Goal: Task Accomplishment & Management: Complete application form

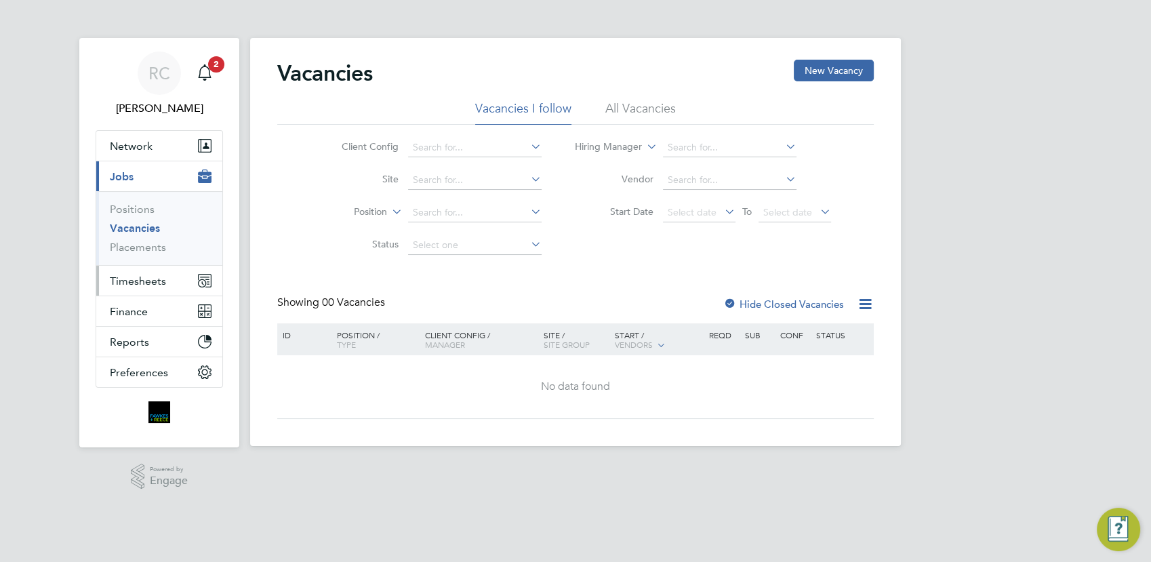
click at [151, 277] on span "Timesheets" at bounding box center [138, 281] width 56 height 13
click at [147, 281] on span "Timesheets" at bounding box center [138, 281] width 56 height 13
click at [152, 283] on span "Timesheets" at bounding box center [138, 281] width 56 height 13
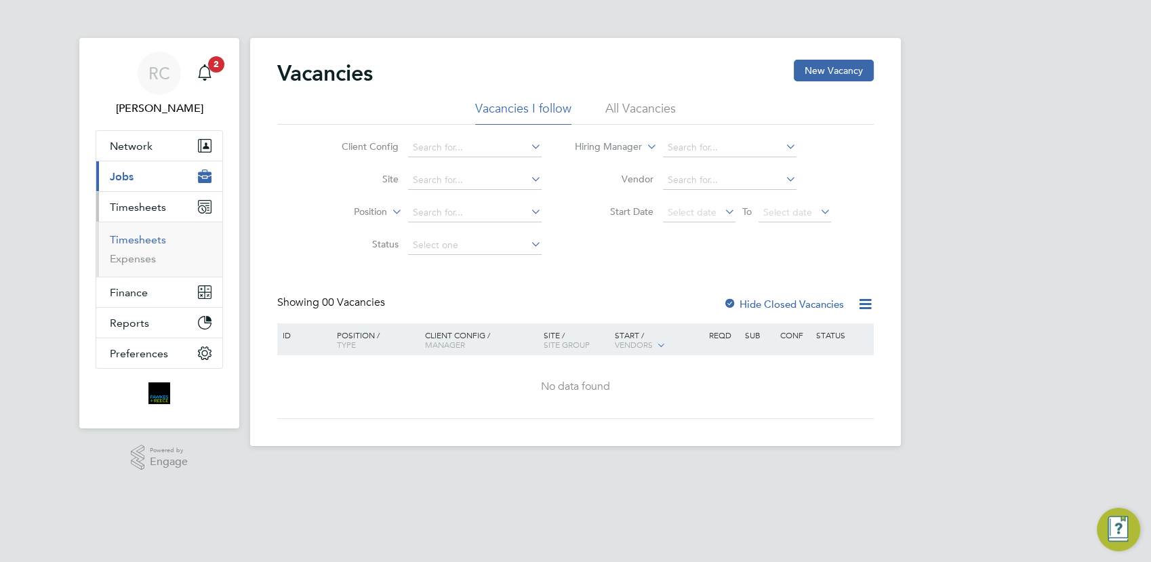
click at [152, 243] on link "Timesheets" at bounding box center [138, 239] width 56 height 13
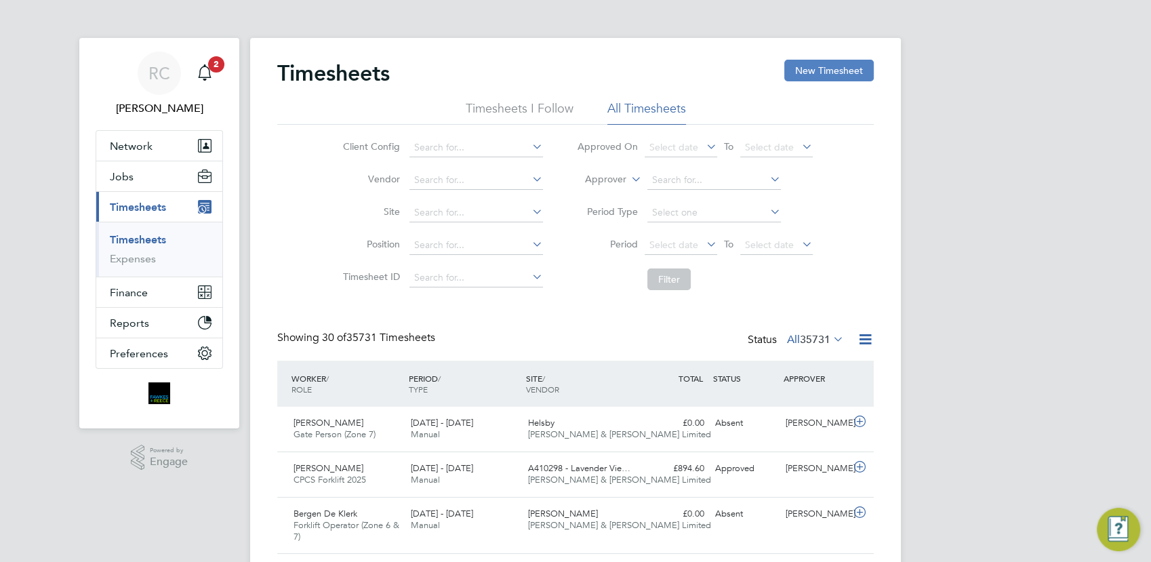
click at [823, 68] on button "New Timesheet" at bounding box center [830, 71] width 90 height 22
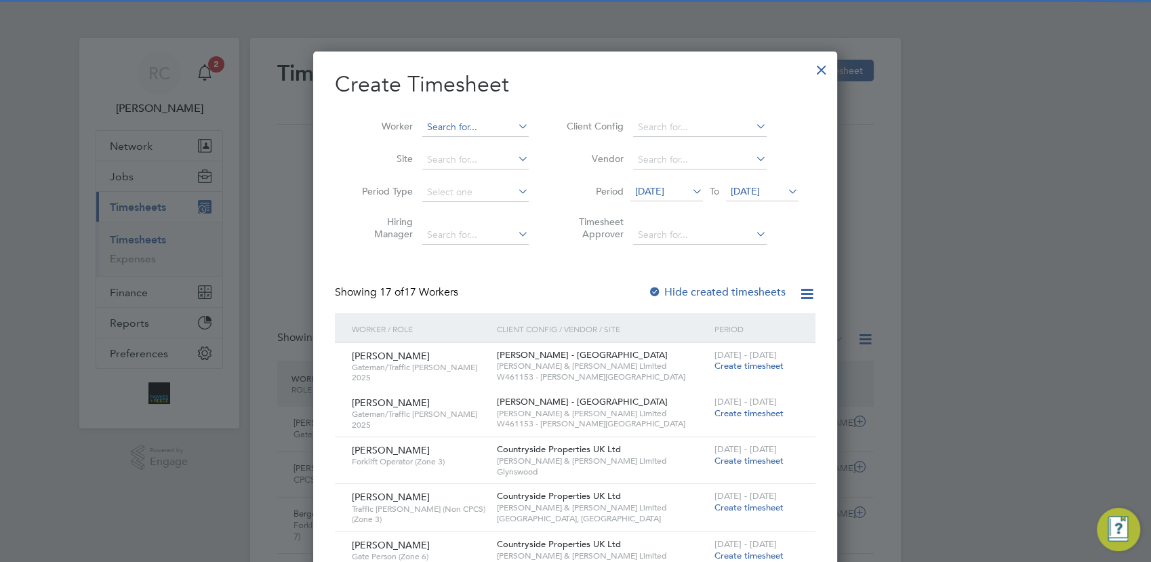
click at [461, 130] on input at bounding box center [475, 127] width 106 height 19
type input "s"
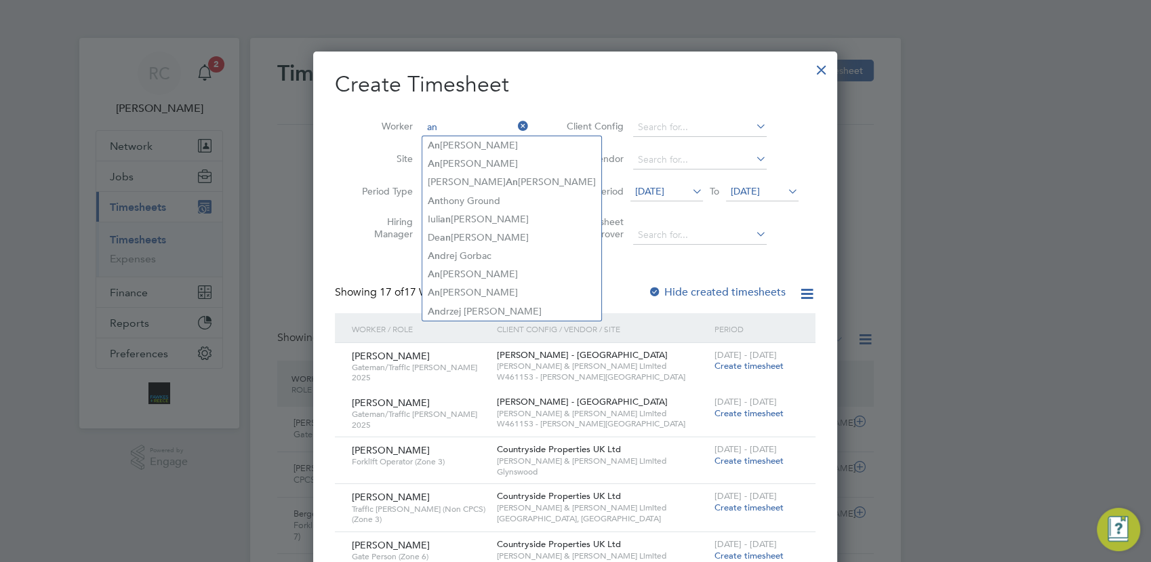
type input "a"
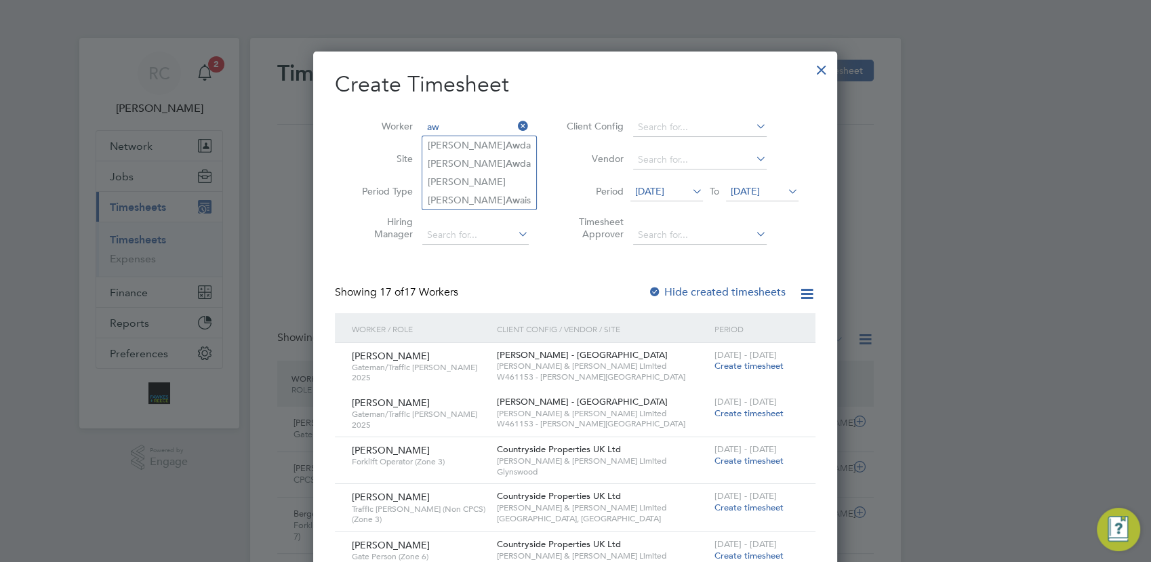
type input "a"
type input "s"
click at [465, 127] on input at bounding box center [475, 127] width 106 height 19
type input "owu"
click at [515, 127] on icon at bounding box center [515, 126] width 0 height 19
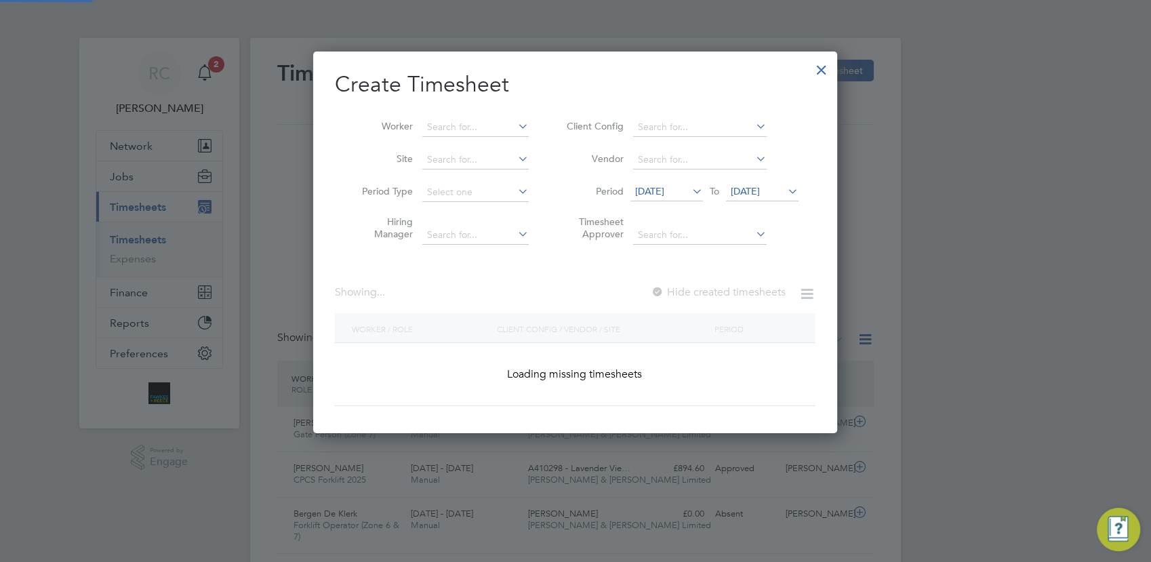
scroll to position [1437, 526]
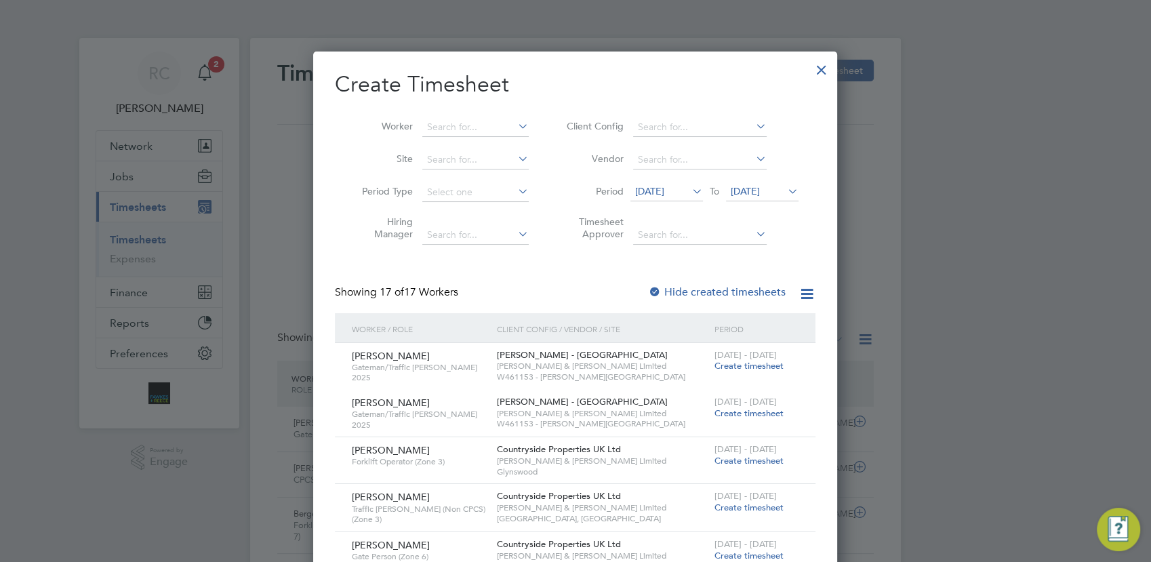
click at [824, 66] on div at bounding box center [822, 66] width 24 height 24
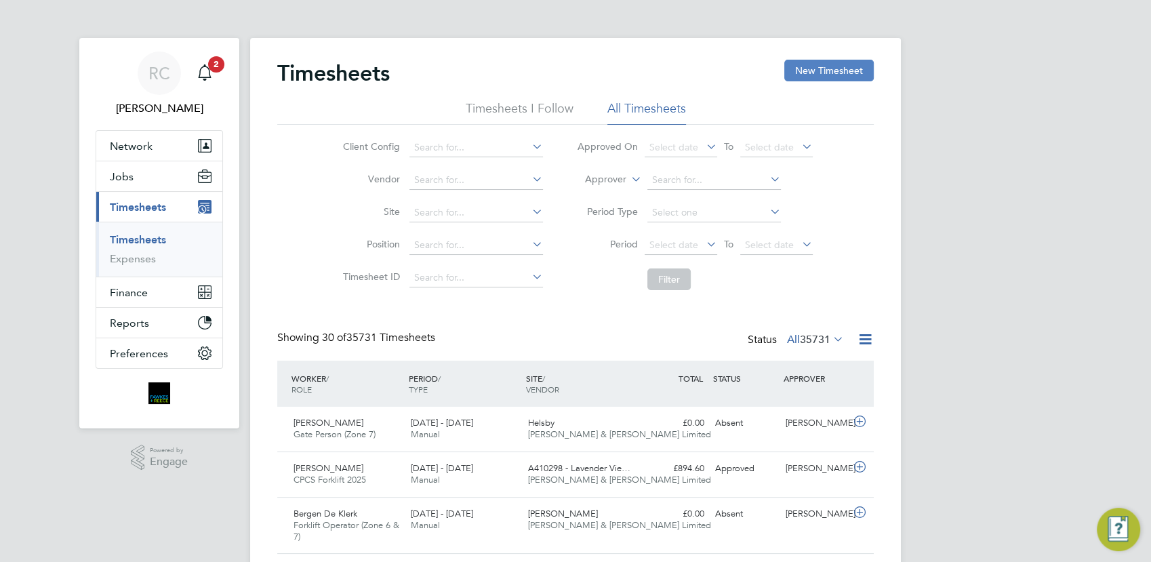
scroll to position [45, 117]
click at [842, 68] on button "New Timesheet" at bounding box center [830, 71] width 90 height 22
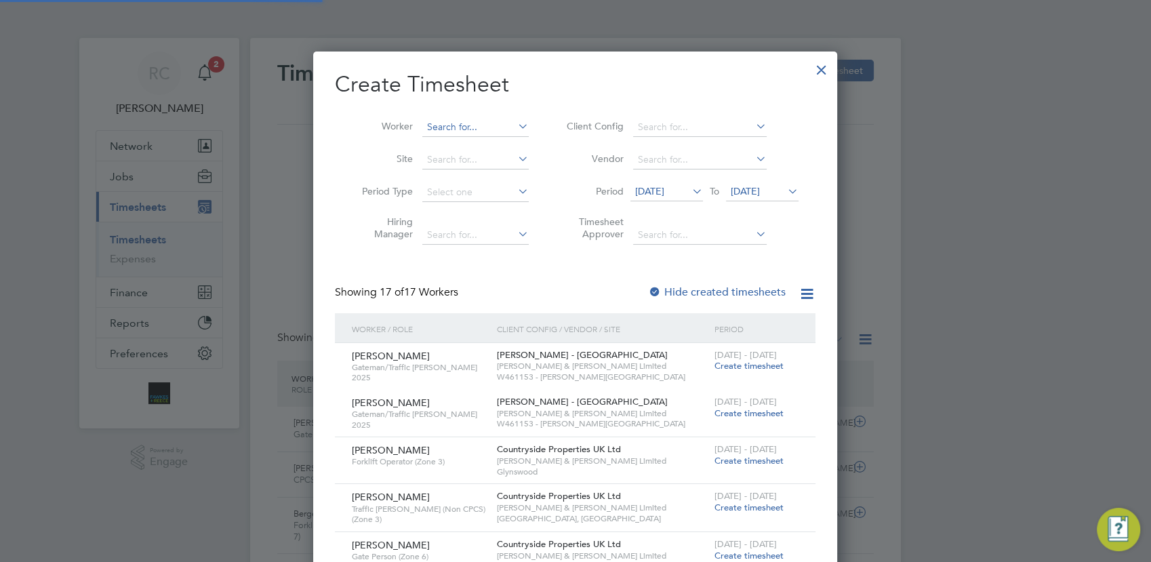
click at [448, 127] on input at bounding box center [475, 127] width 106 height 19
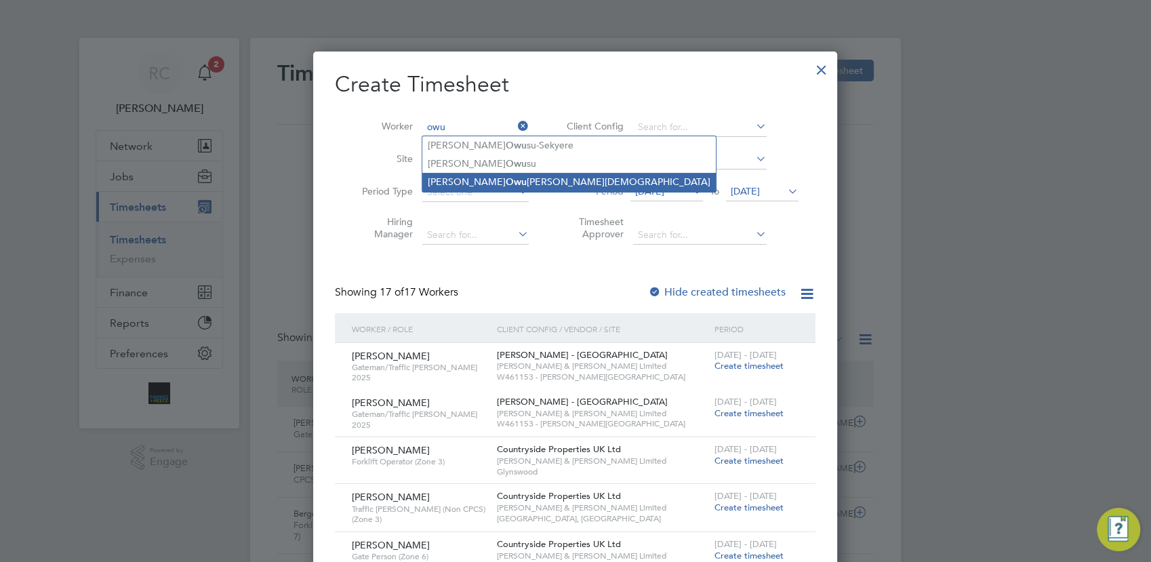
click at [506, 182] on b "Owu" at bounding box center [516, 182] width 21 height 12
type input "[PERSON_NAME]"
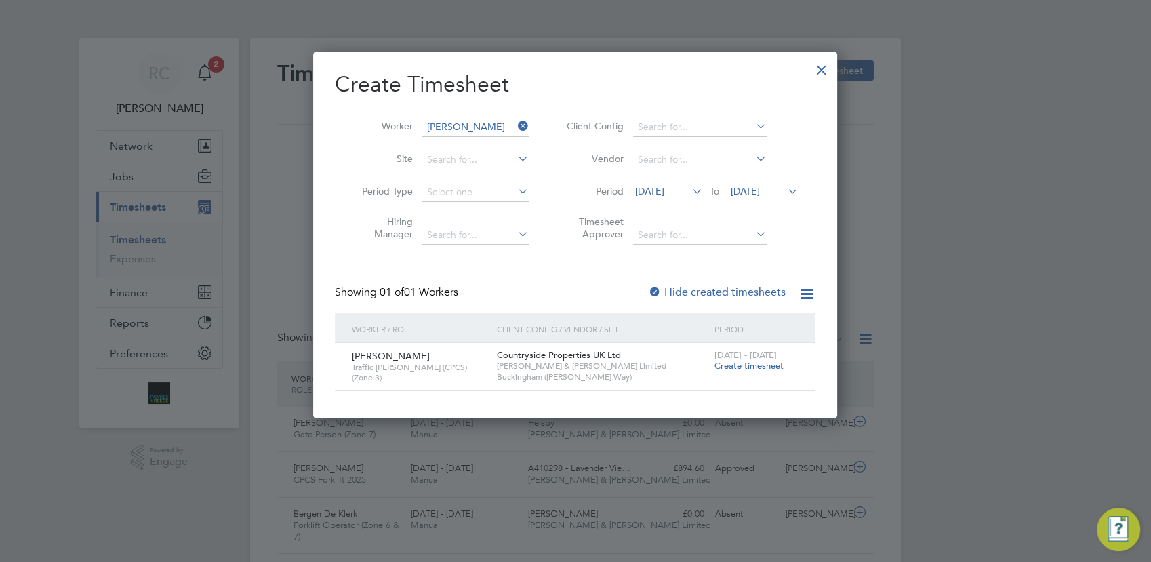
click at [739, 370] on span "Create timesheet" at bounding box center [749, 366] width 69 height 12
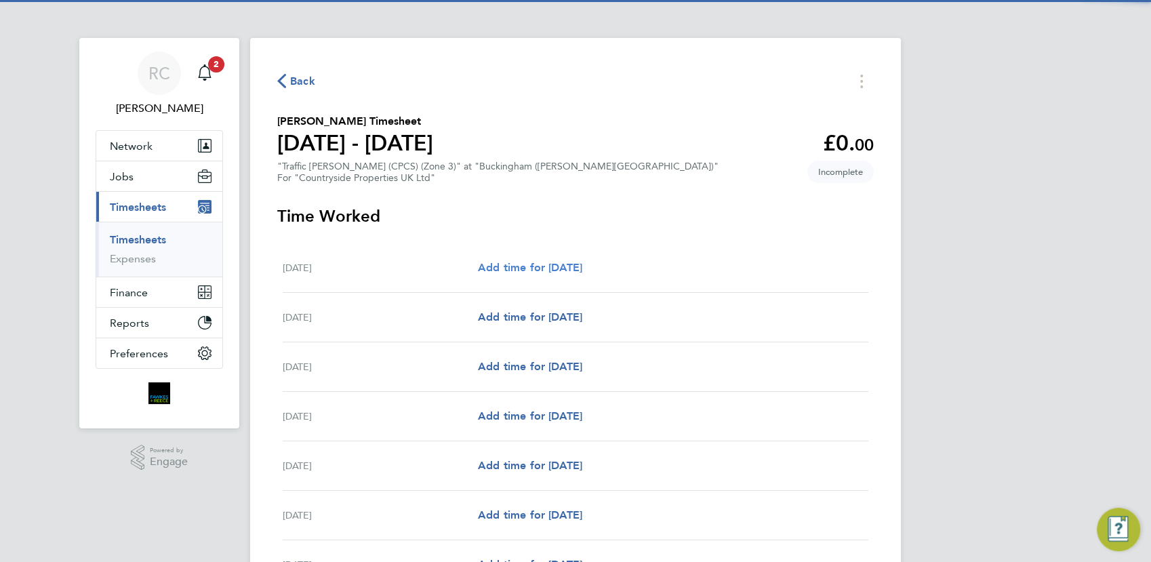
click at [547, 266] on span "Add time for [DATE]" at bounding box center [530, 267] width 104 height 13
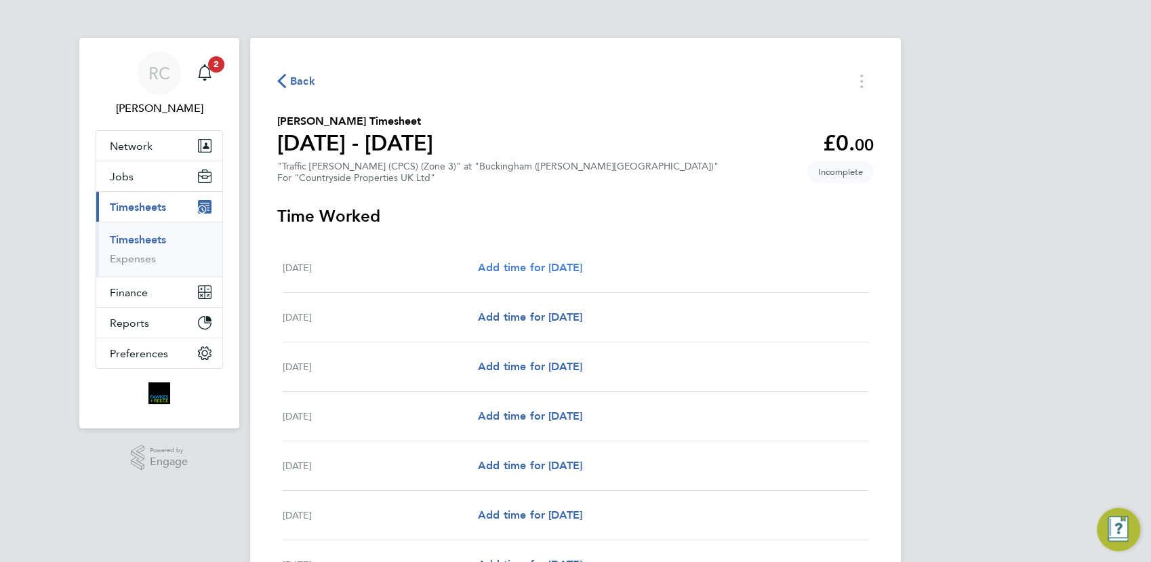
select select "30"
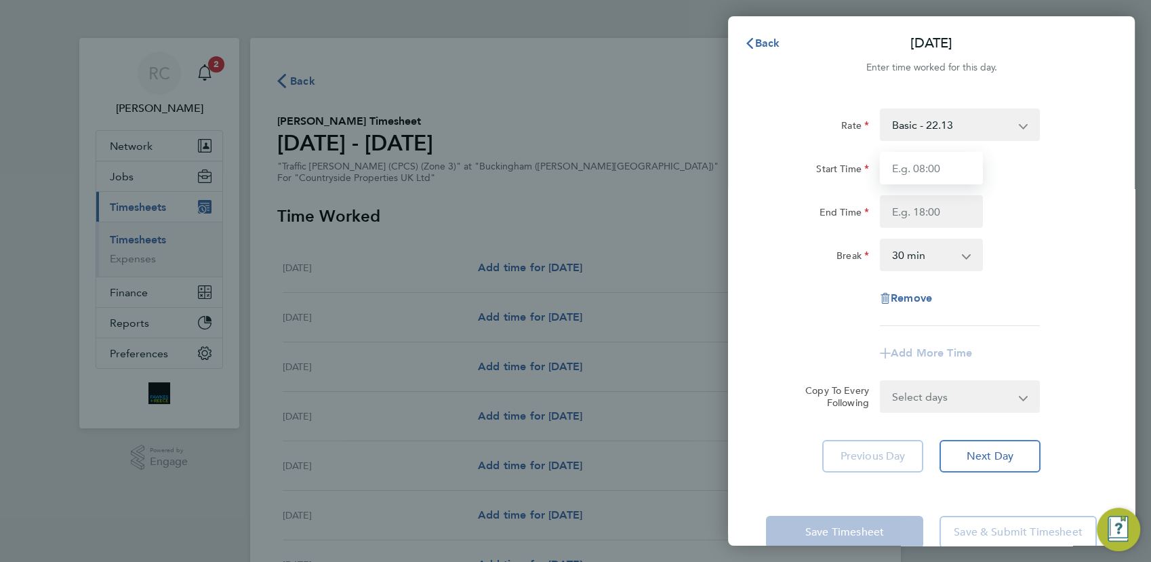
click at [945, 167] on input "Start Time" at bounding box center [931, 168] width 103 height 33
type input "07:30"
type input "17:00"
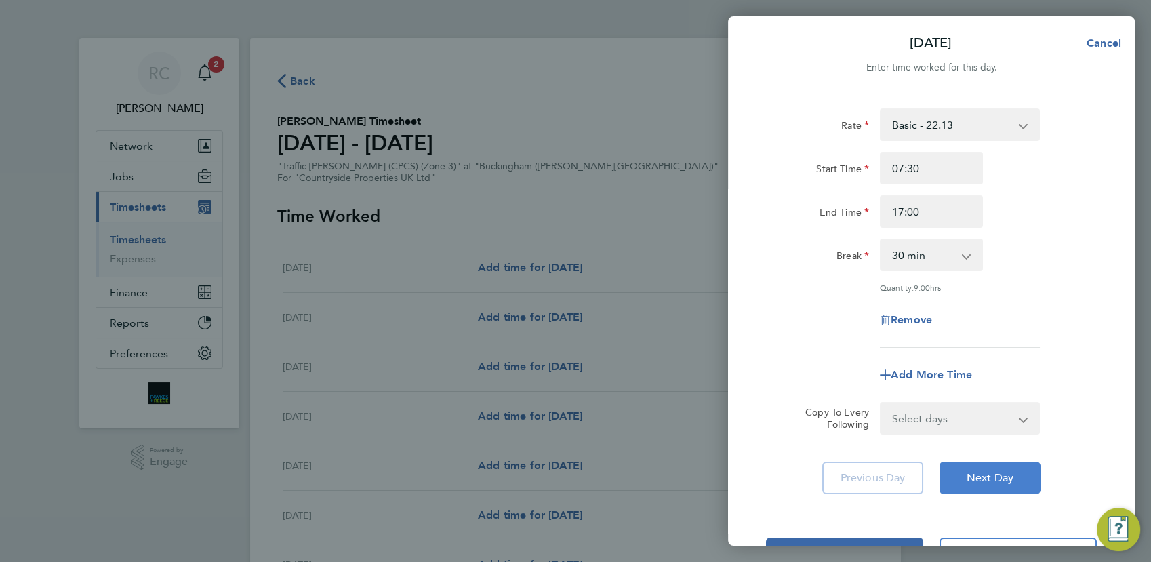
click at [1008, 475] on span "Next Day" at bounding box center [990, 478] width 47 height 14
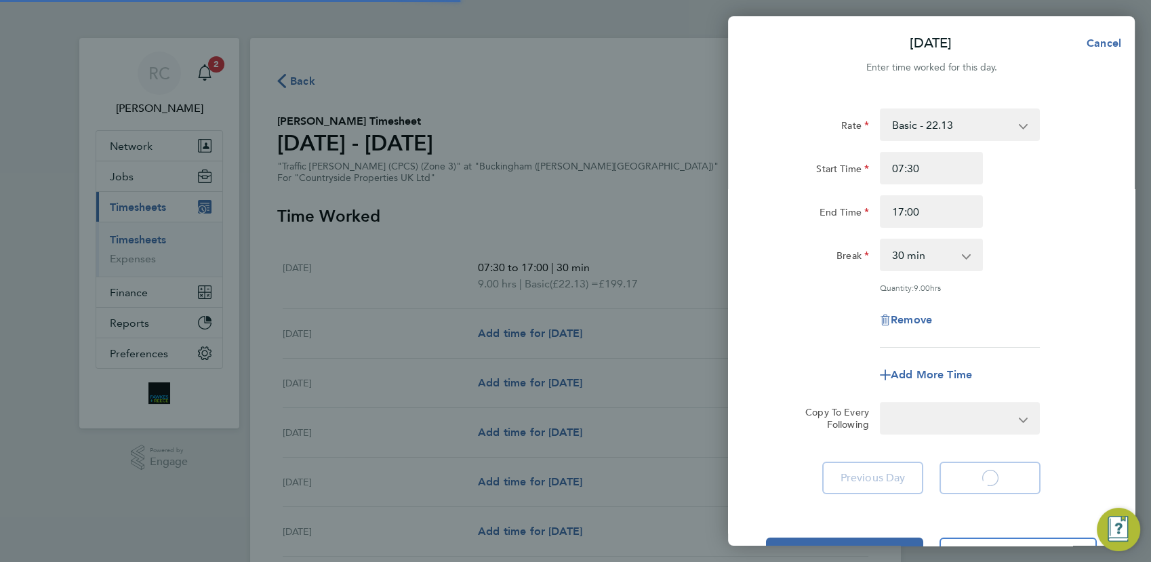
select select "30"
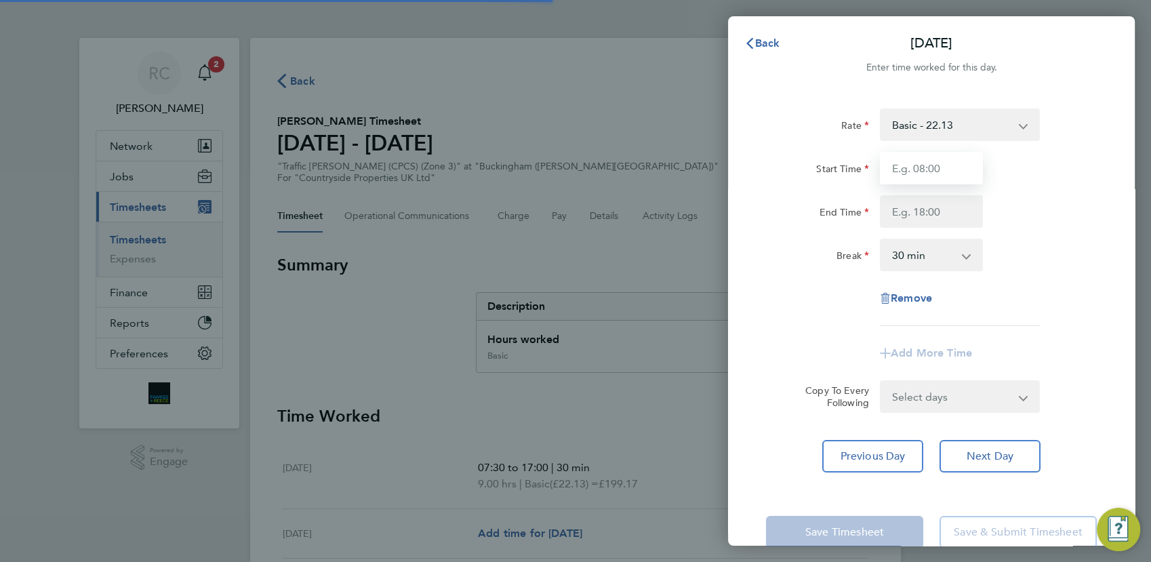
click at [928, 170] on input "Start Time" at bounding box center [931, 168] width 103 height 33
type input "07:30"
type input "17:00"
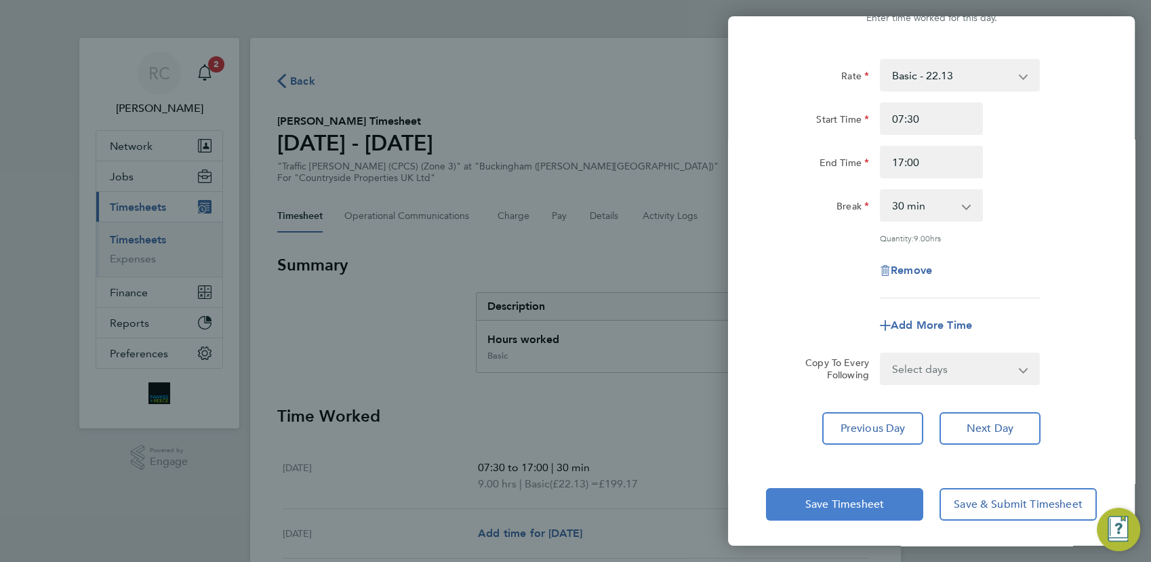
click at [807, 498] on span "Save Timesheet" at bounding box center [845, 505] width 79 height 14
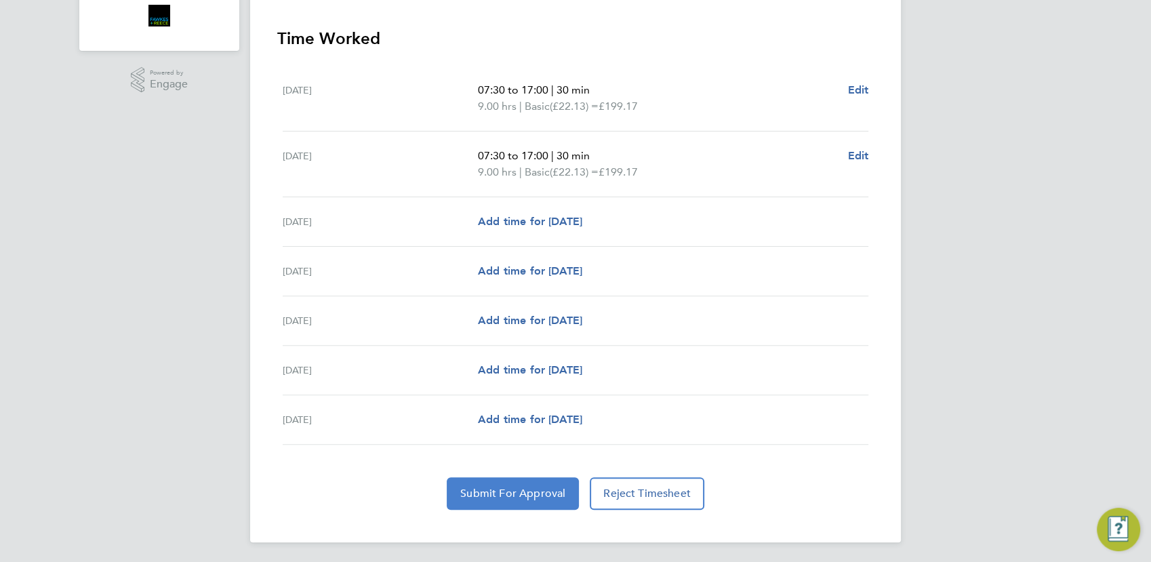
click at [549, 491] on span "Submit For Approval" at bounding box center [512, 494] width 105 height 14
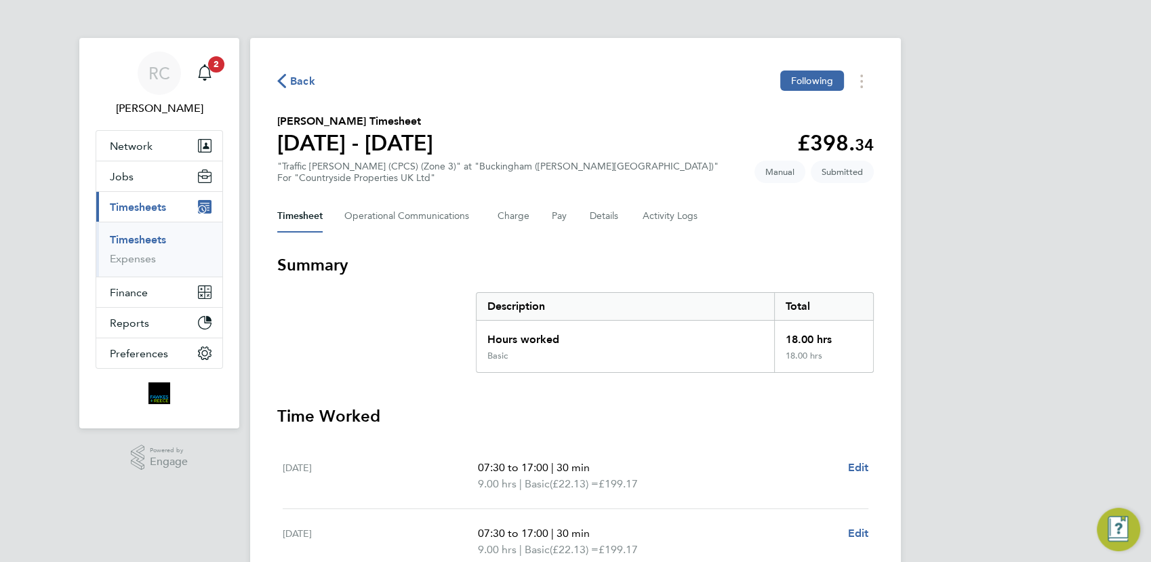
click at [296, 81] on span "Back" at bounding box center [302, 81] width 25 height 16
